Goal: Transaction & Acquisition: Obtain resource

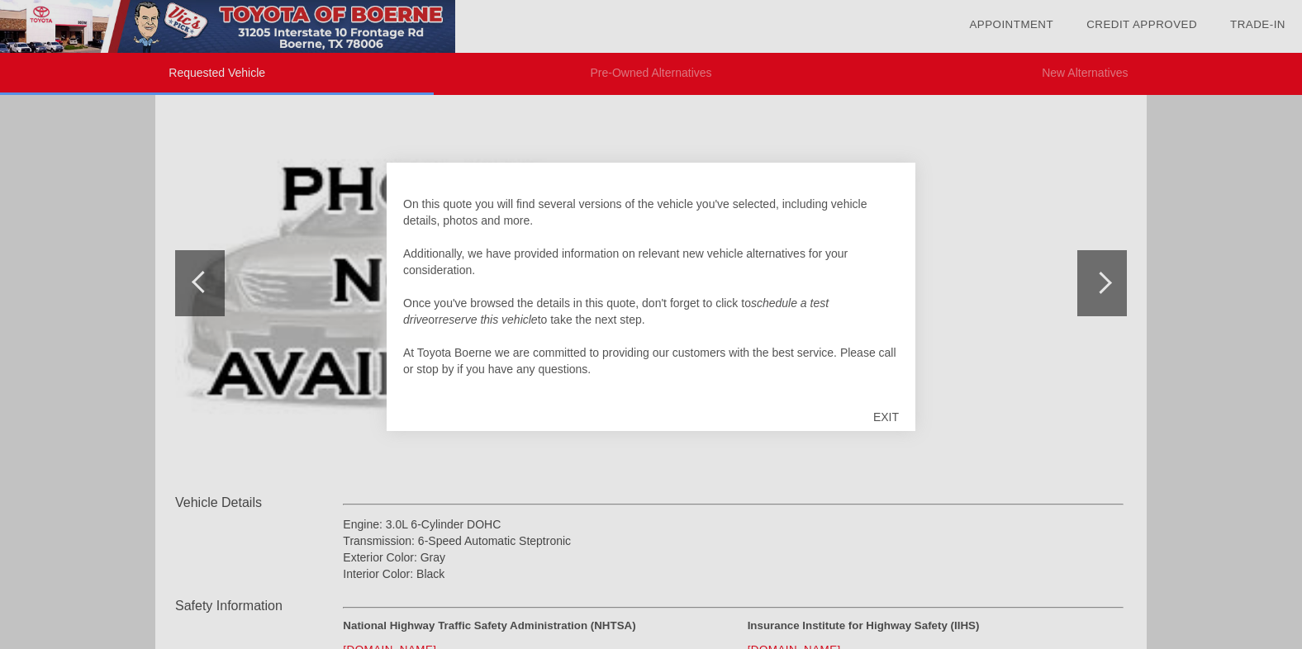
scroll to position [198, 0]
click at [889, 417] on div "EXIT" at bounding box center [885, 417] width 59 height 50
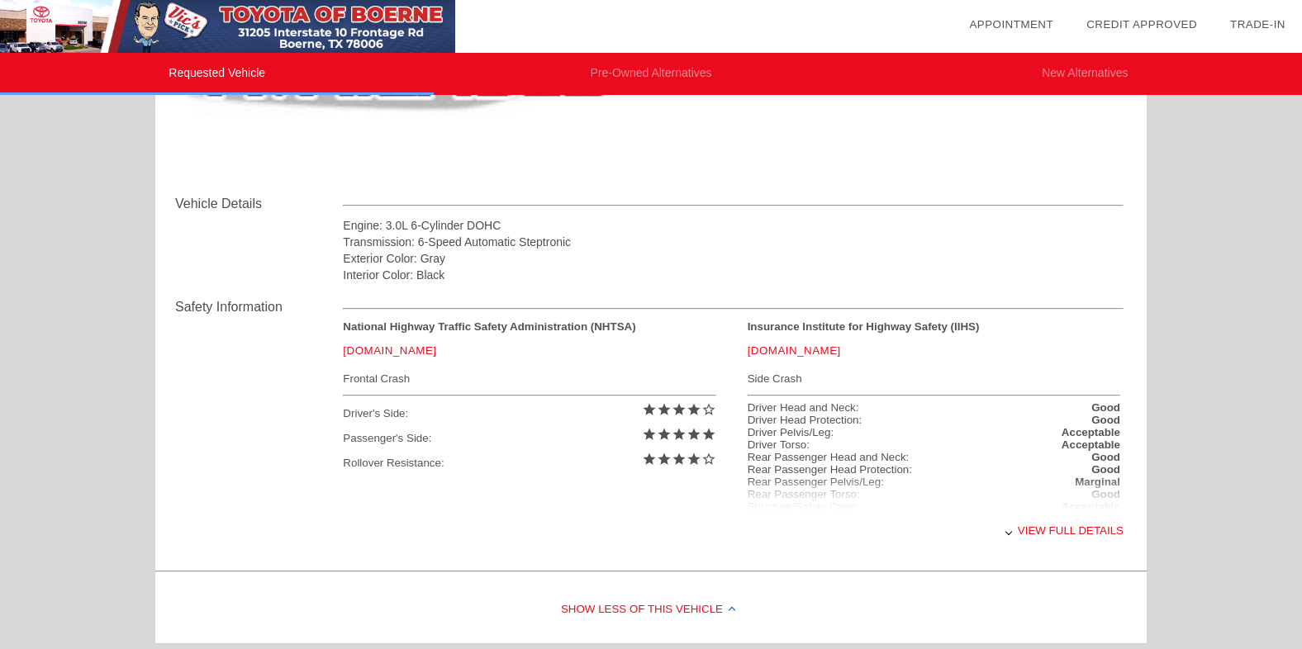
scroll to position [0, 0]
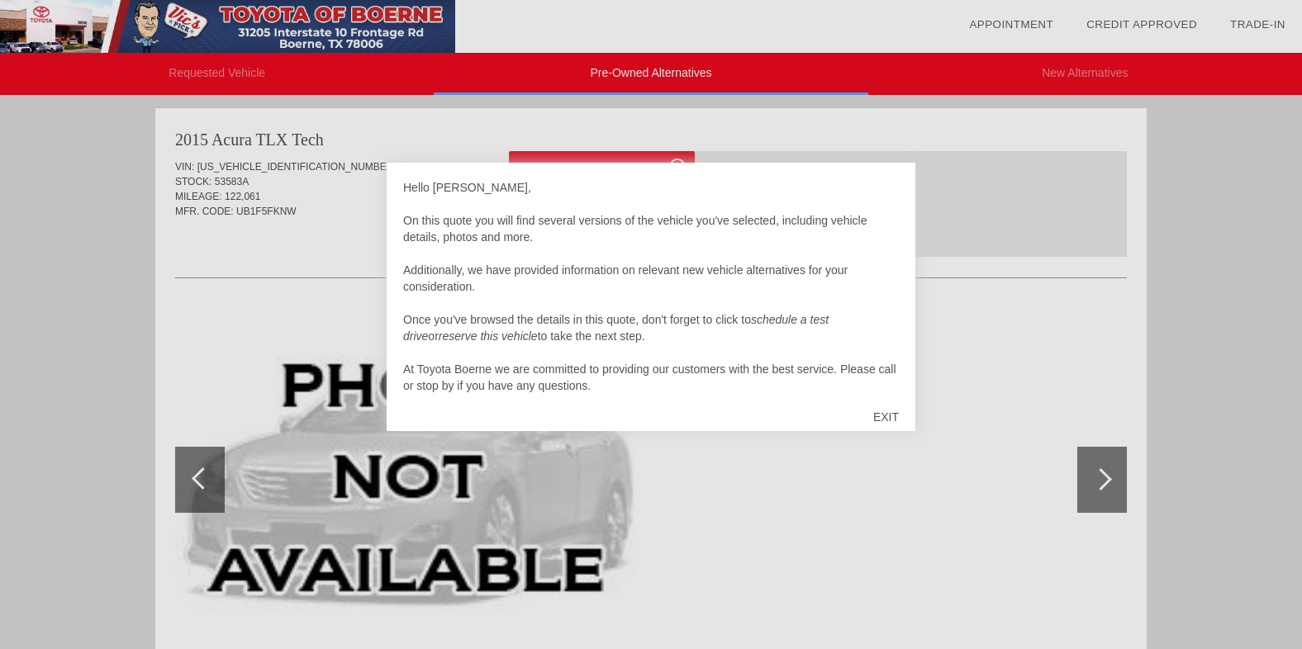
scroll to position [5, 0]
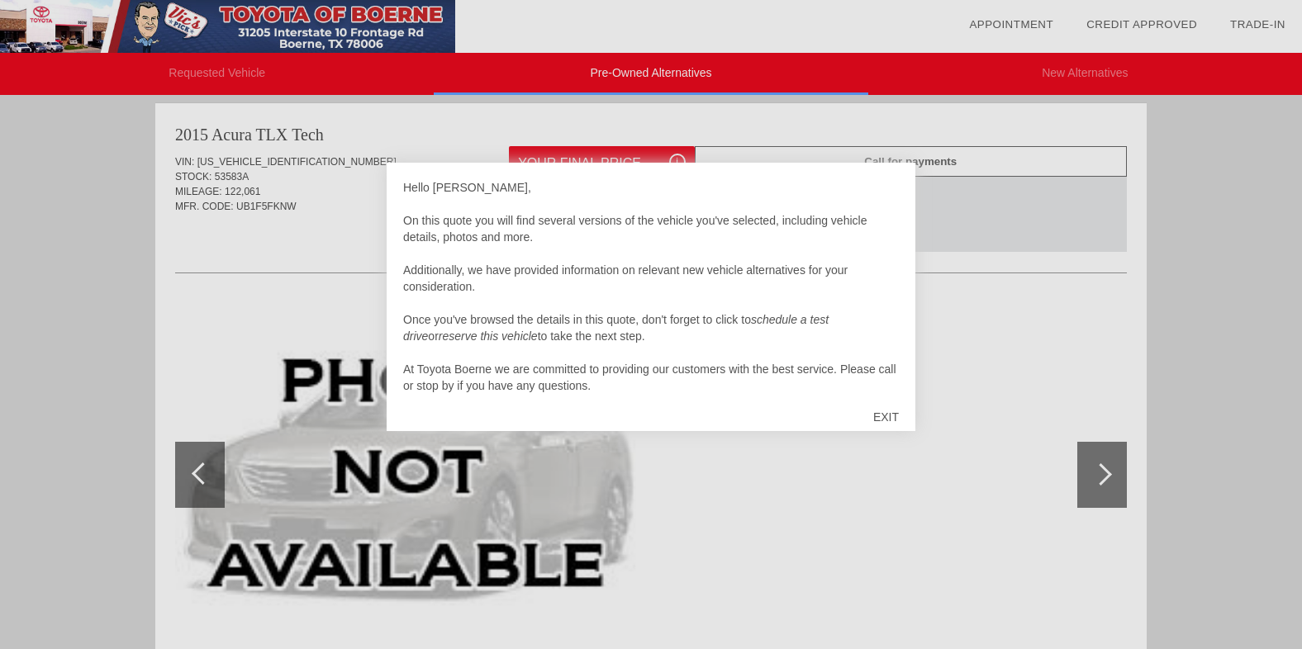
click at [622, 406] on div "Hello [PERSON_NAME], On this quote you will find several versions of the vehicl…" at bounding box center [651, 297] width 529 height 268
click at [888, 417] on div "EXIT" at bounding box center [885, 417] width 59 height 50
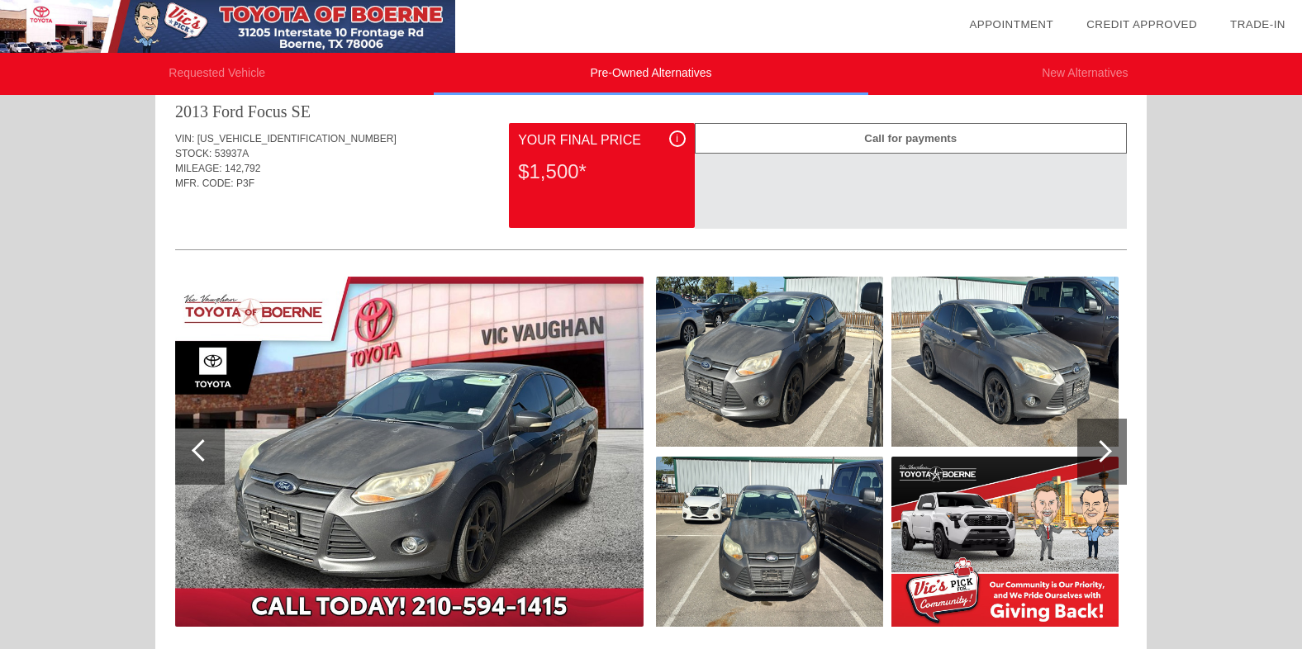
scroll to position [699, 0]
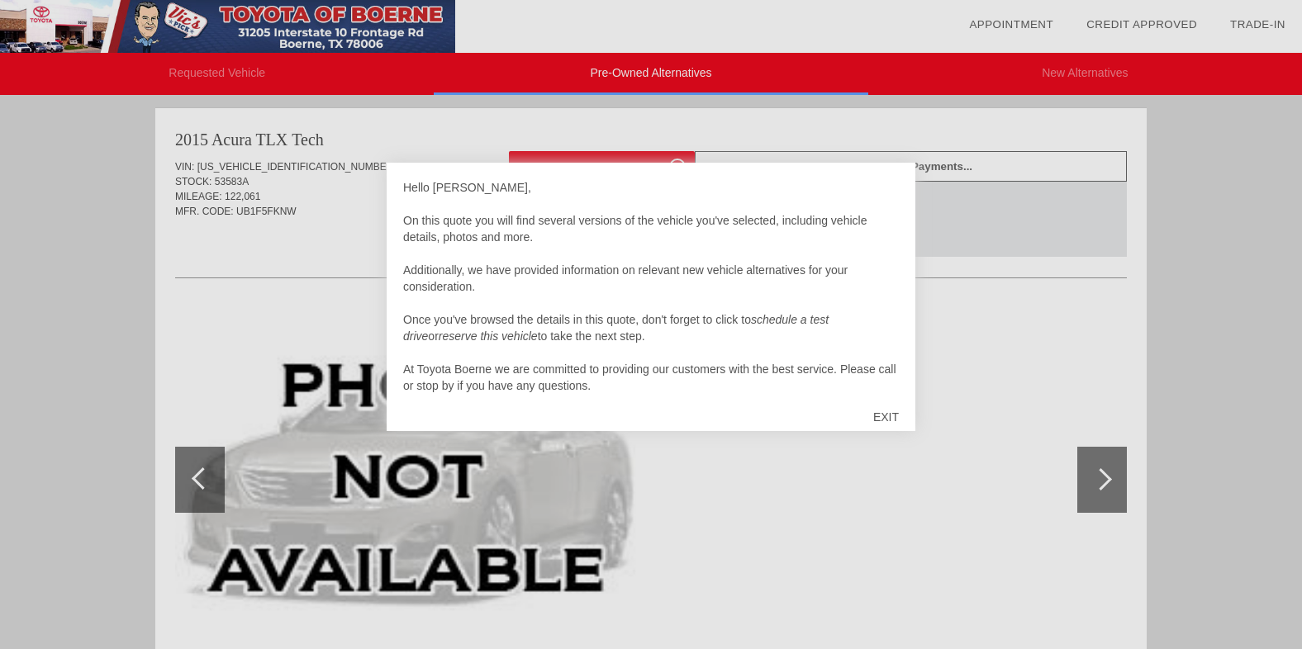
scroll to position [5, 0]
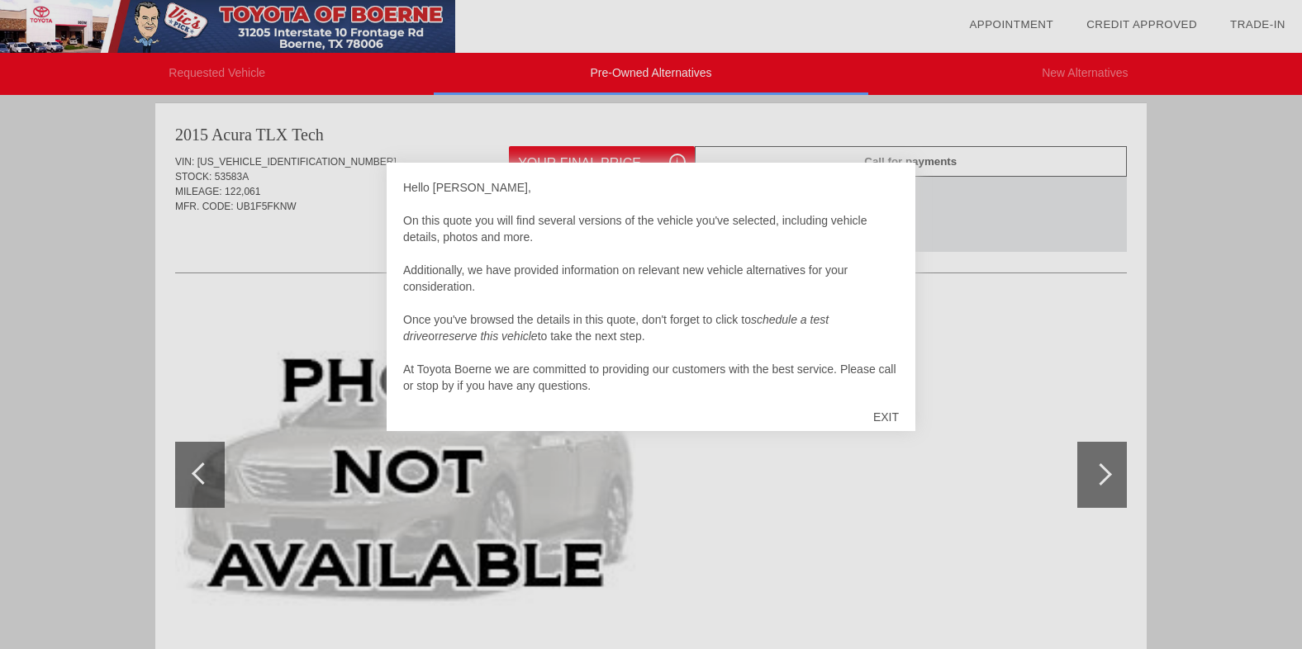
click at [885, 417] on div "EXIT" at bounding box center [885, 417] width 59 height 50
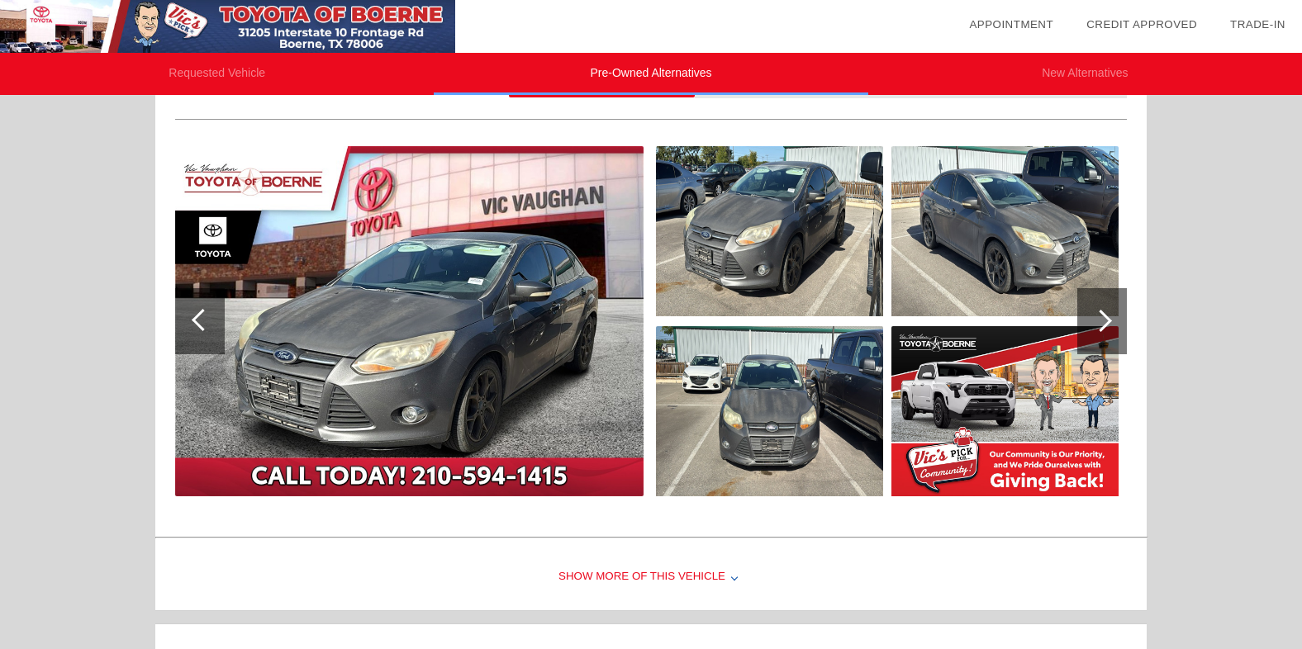
scroll to position [453, 0]
